Goal: Find specific page/section: Find specific page/section

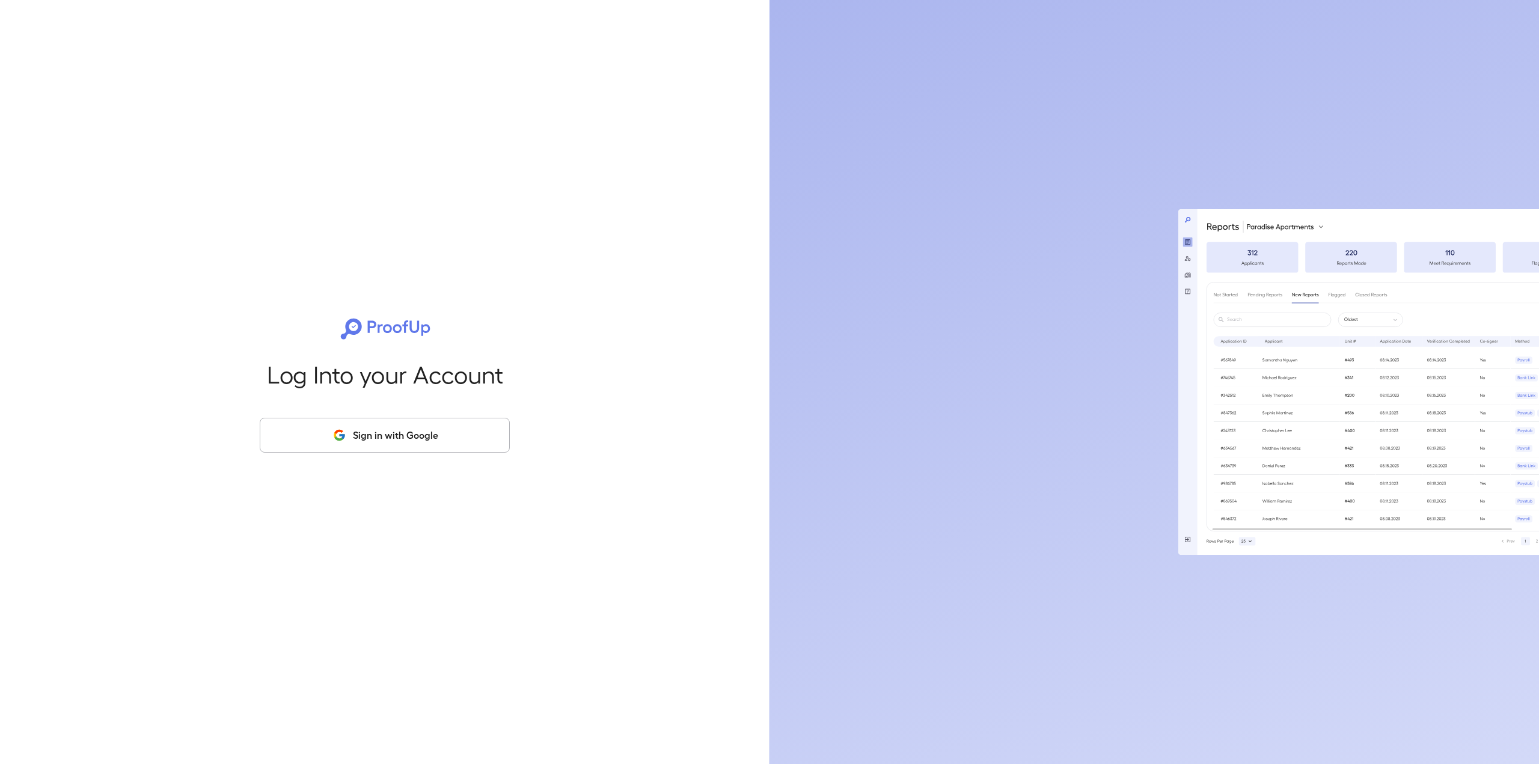
click at [484, 433] on button "Sign in with Google" at bounding box center [385, 435] width 250 height 35
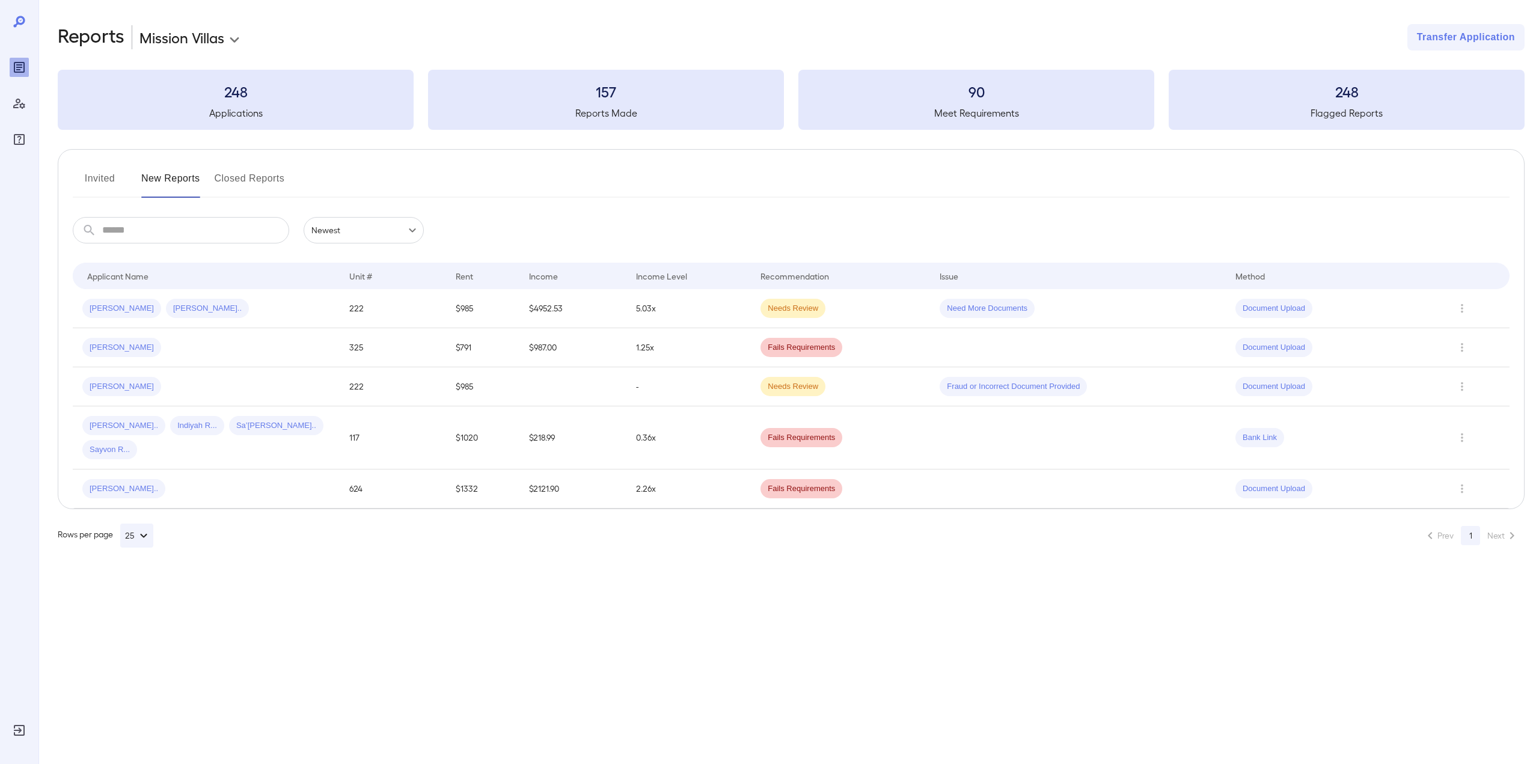
click at [217, 38] on body "**********" at bounding box center [769, 382] width 1539 height 764
click at [194, 119] on li "[PERSON_NAME] at Bitters" at bounding box center [198, 122] width 118 height 19
type input "**********"
